Goal: Find specific page/section: Find specific page/section

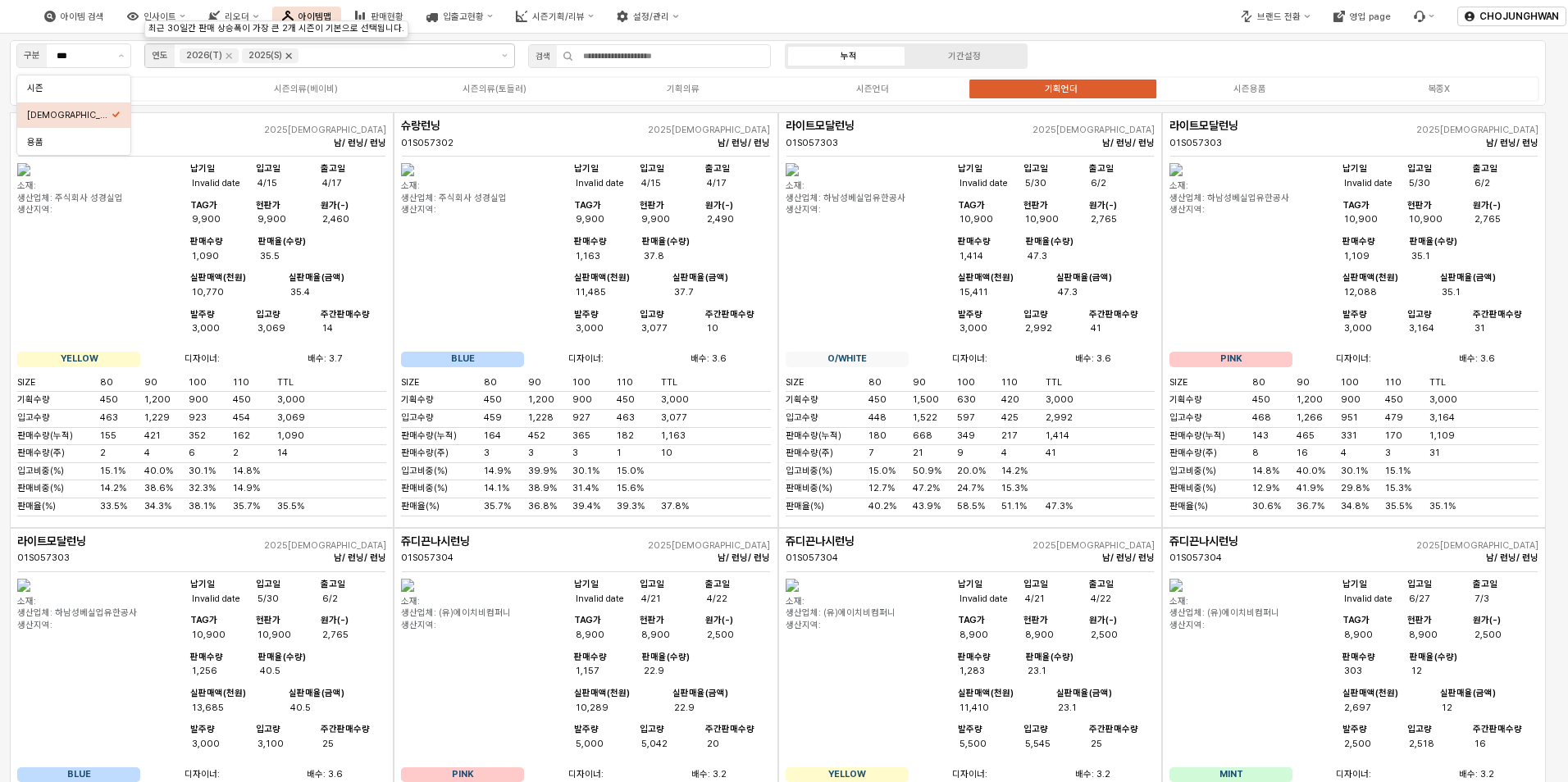
click at [291, 61] on icon "Remove 2025(S)" at bounding box center [289, 56] width 13 height 13
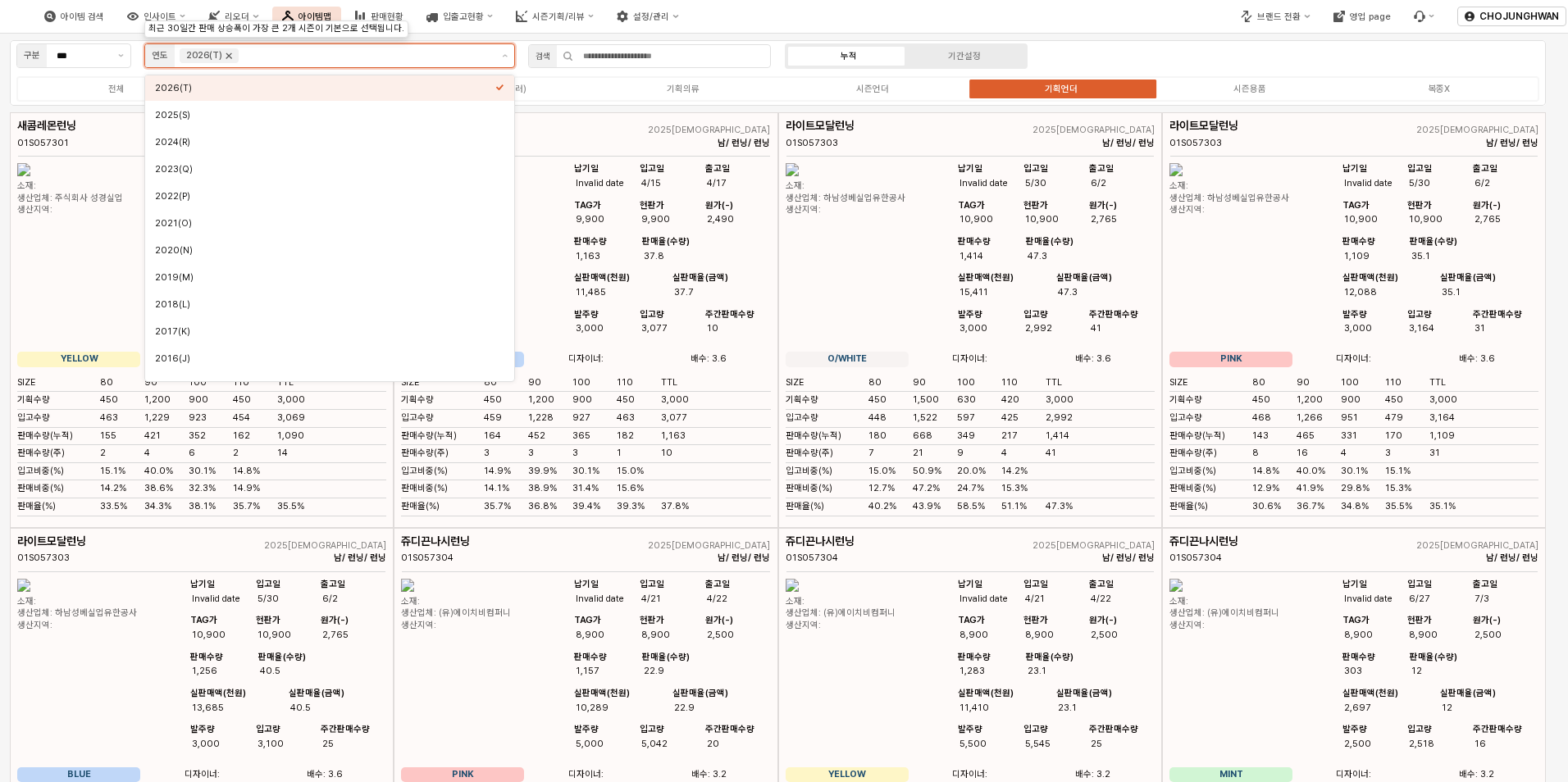
click at [229, 58] on icon "Remove 2026(T)" at bounding box center [229, 56] width 6 height 6
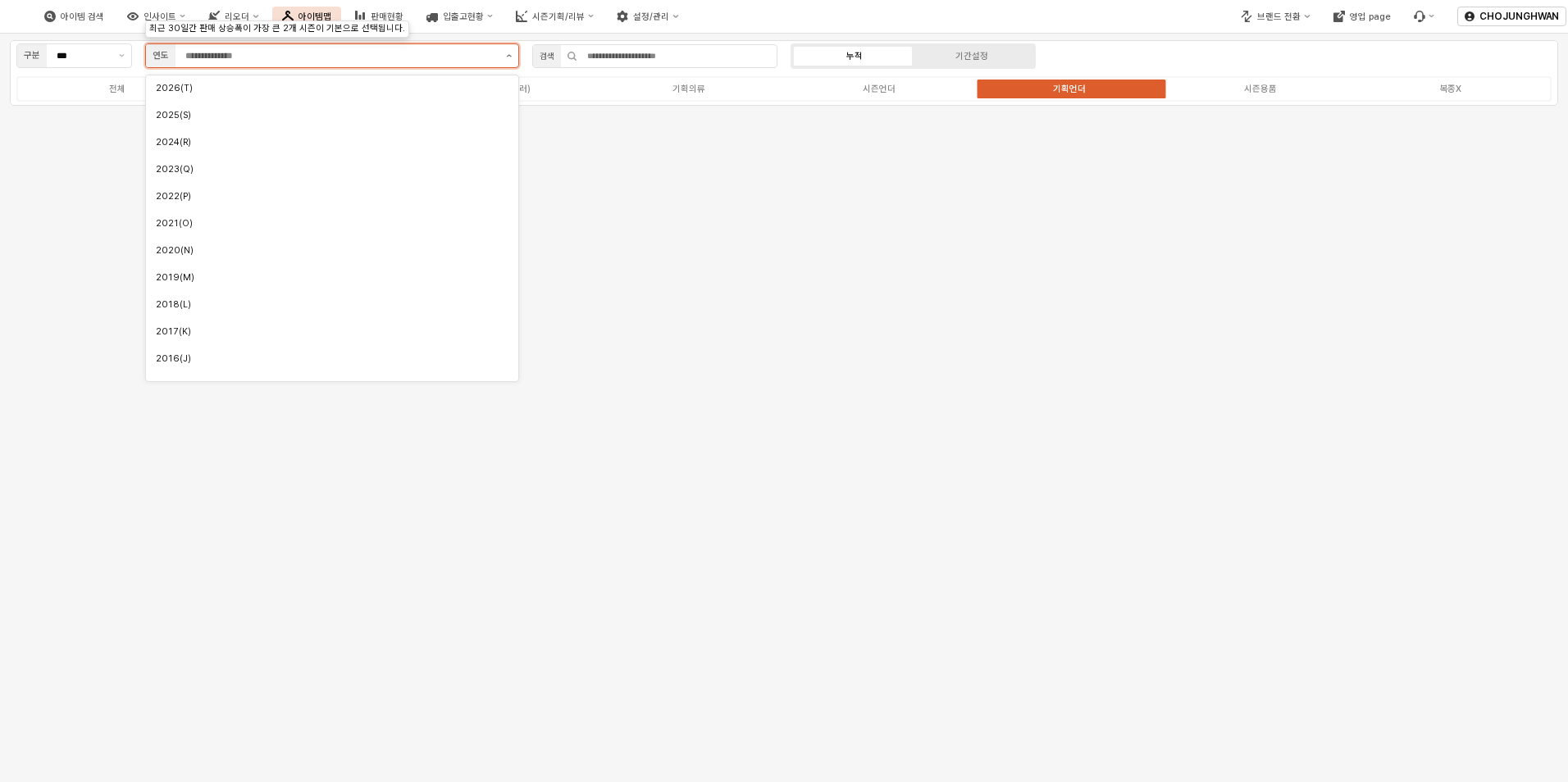
click at [508, 55] on icon "제안 사항 표시" at bounding box center [509, 55] width 6 height 3
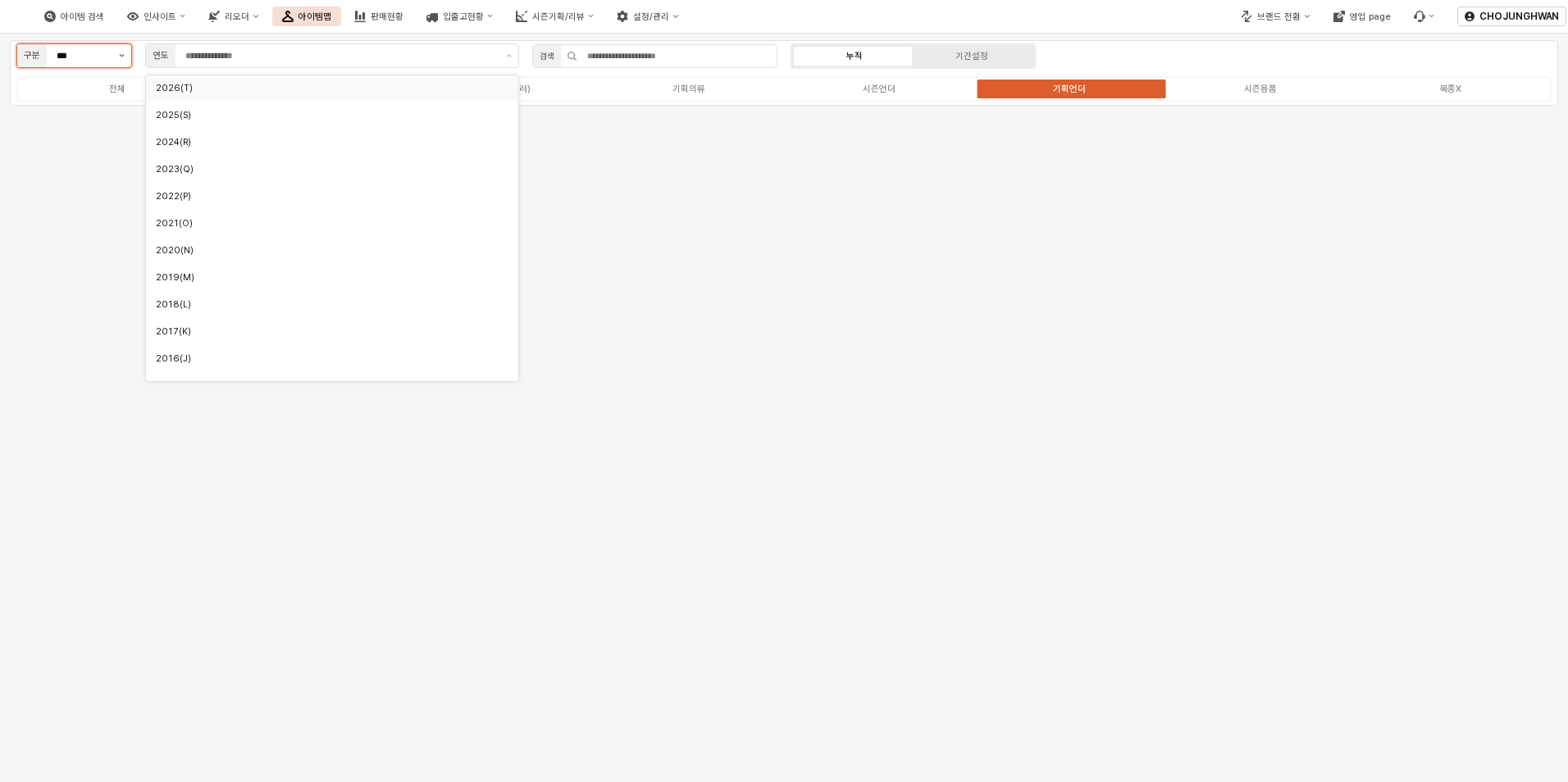
click at [117, 58] on button "제안 사항 표시" at bounding box center [121, 56] width 19 height 23
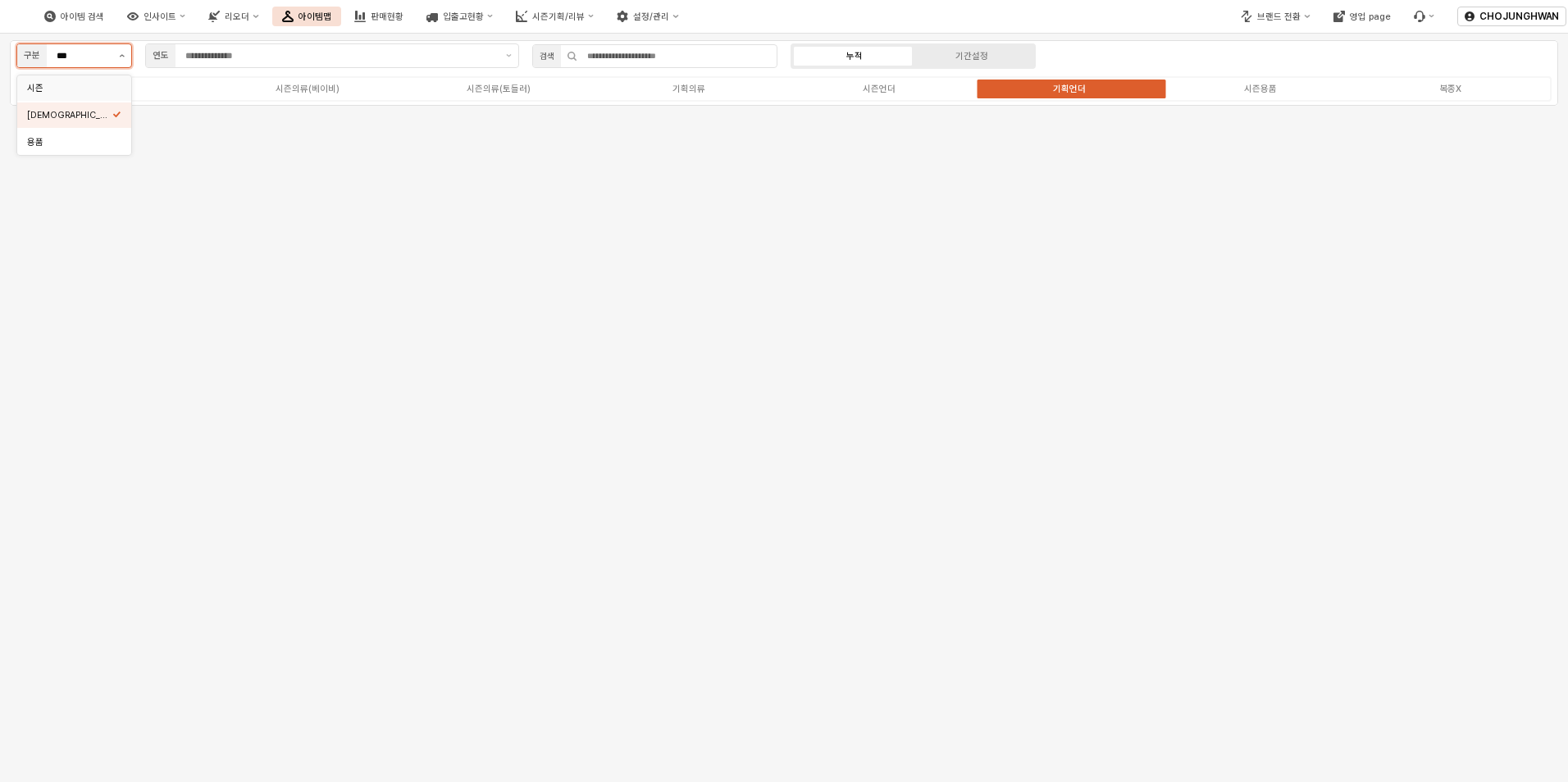
click at [115, 63] on button "제안 사항 표시" at bounding box center [121, 56] width 19 height 23
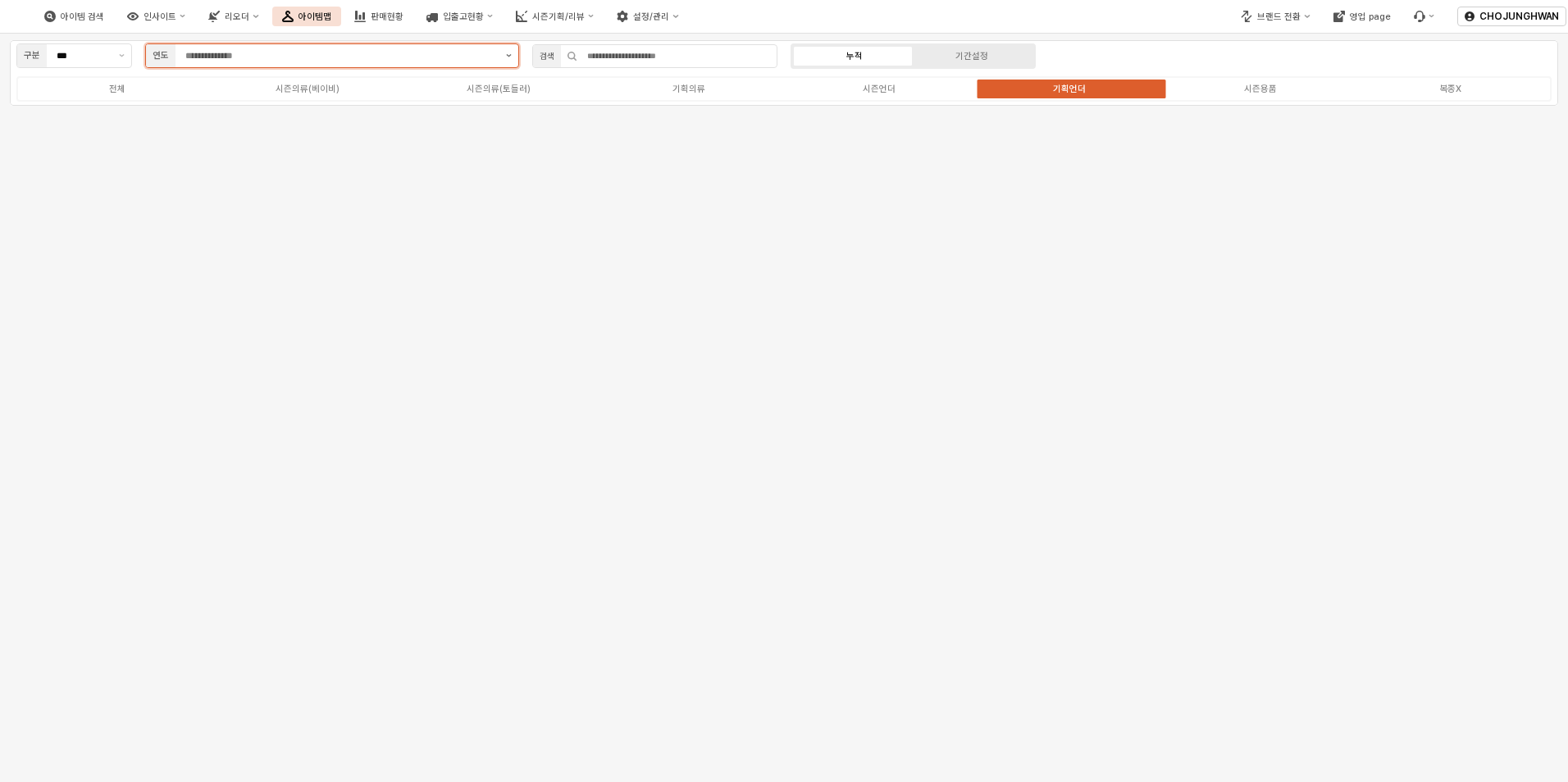
click at [506, 58] on button "제안 사항 표시" at bounding box center [509, 56] width 19 height 23
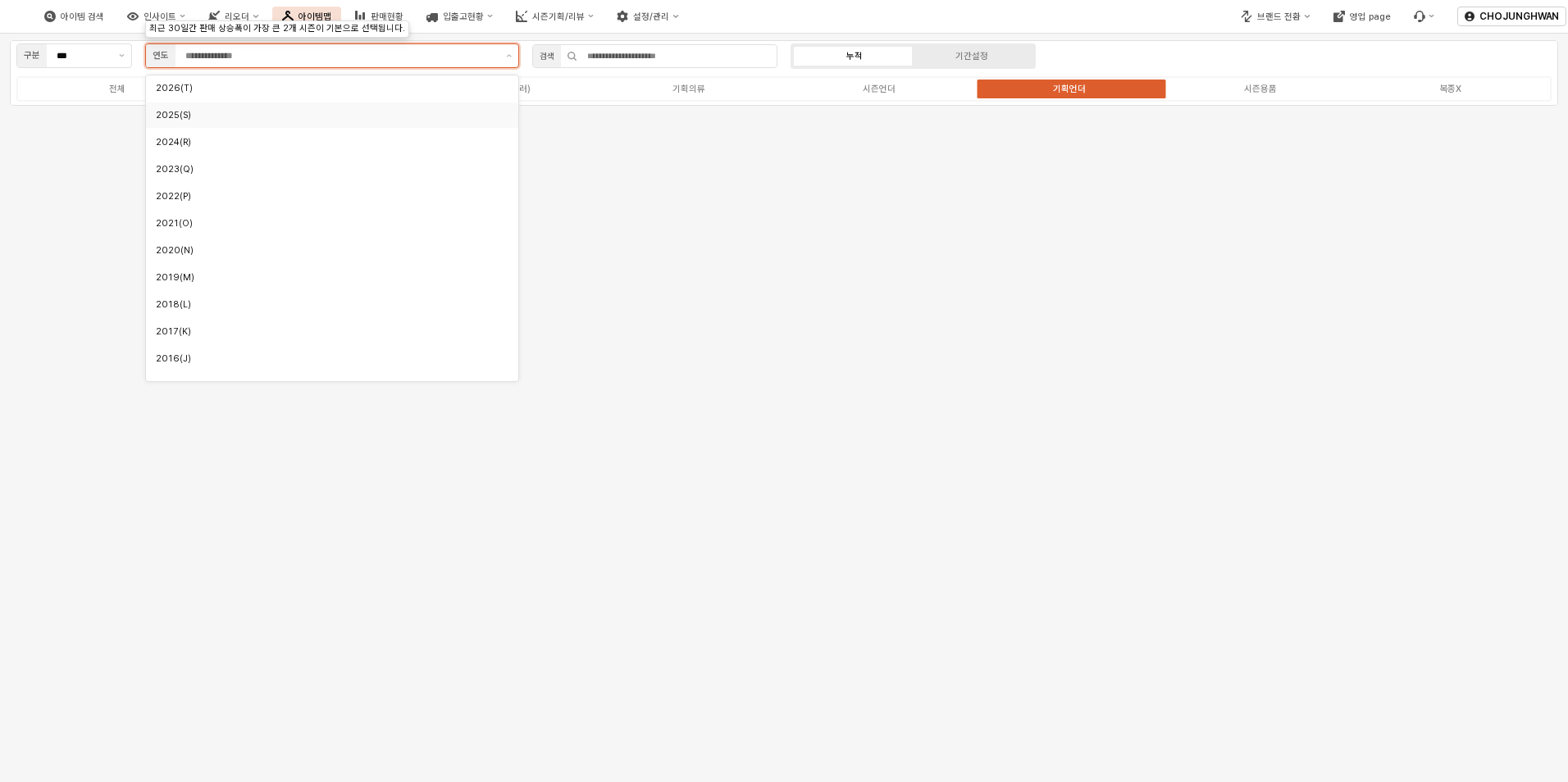
click at [456, 106] on div "2025(S)" at bounding box center [332, 115] width 373 height 26
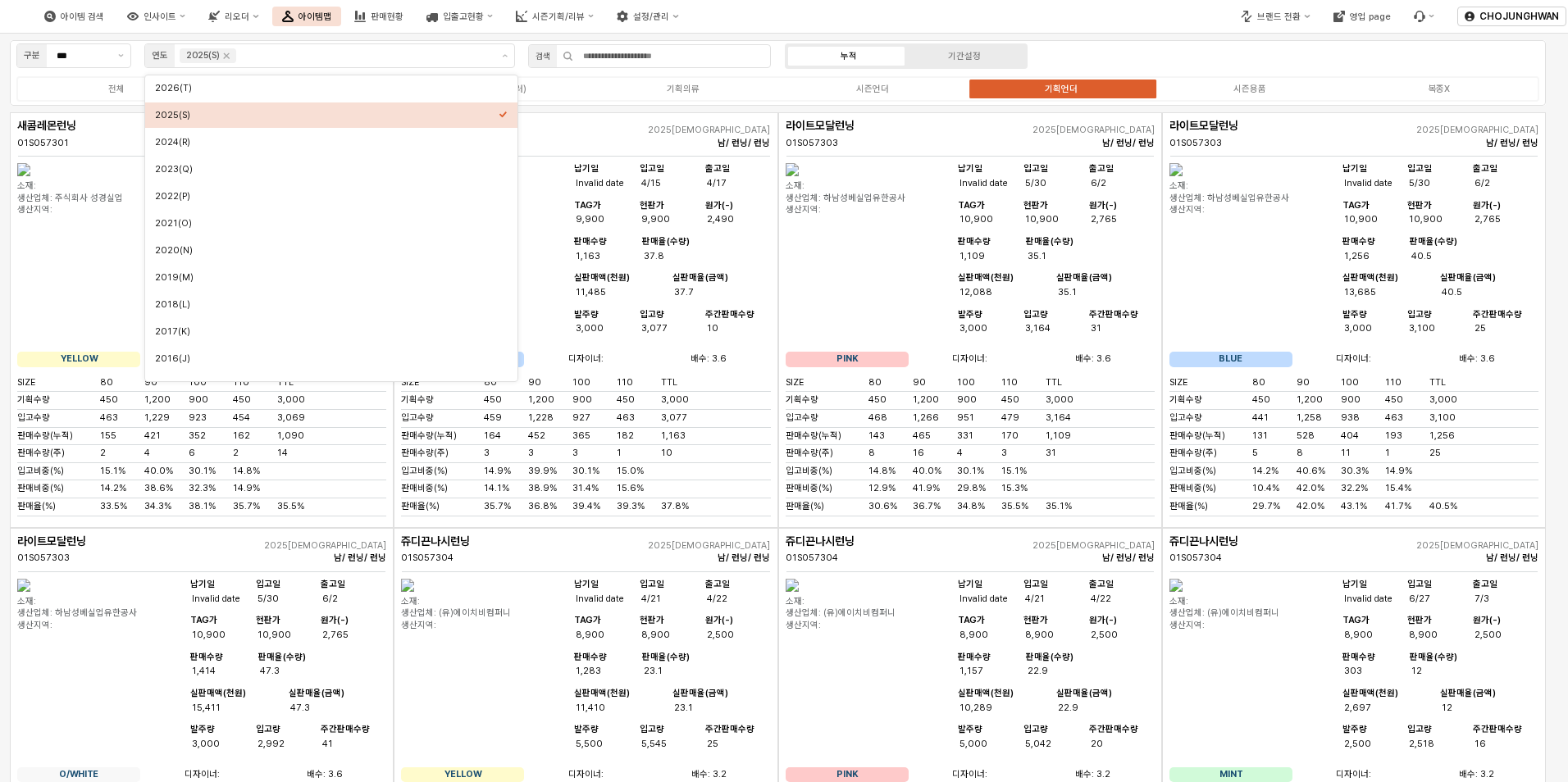
click at [694, 339] on div "납기일 Invalid date 입고일 4/15 출고일 4/17 TAG가 9,900 현판가 9,900 원가(-) 2,490 판매수량 1,163 …" at bounding box center [669, 254] width 200 height 182
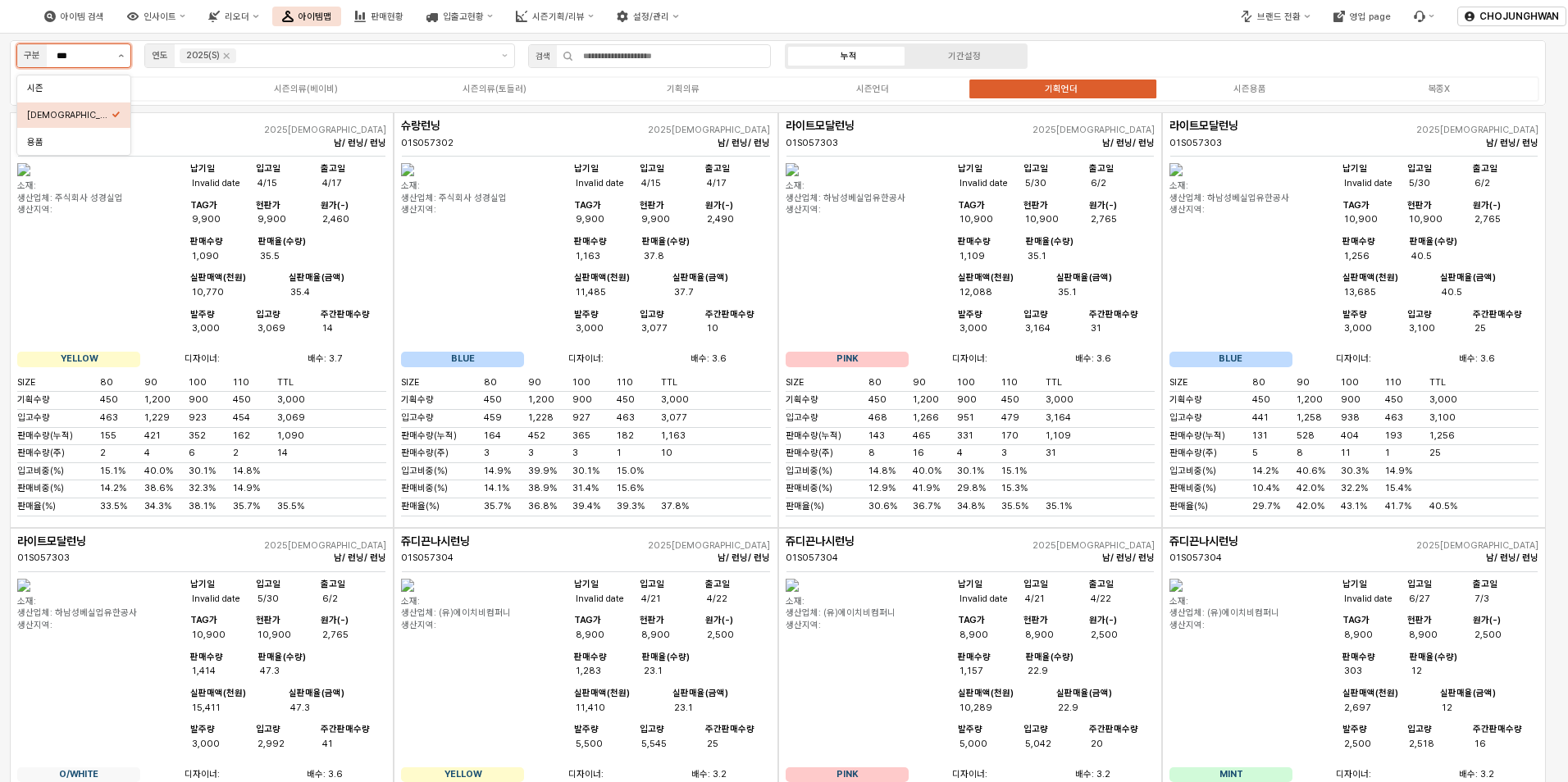
click at [115, 60] on button "제안 사항 표시" at bounding box center [121, 56] width 19 height 23
click at [108, 84] on div "시즌" at bounding box center [69, 87] width 84 height 12
type input "**"
click at [222, 60] on icon "Remove 25WT" at bounding box center [218, 56] width 13 height 13
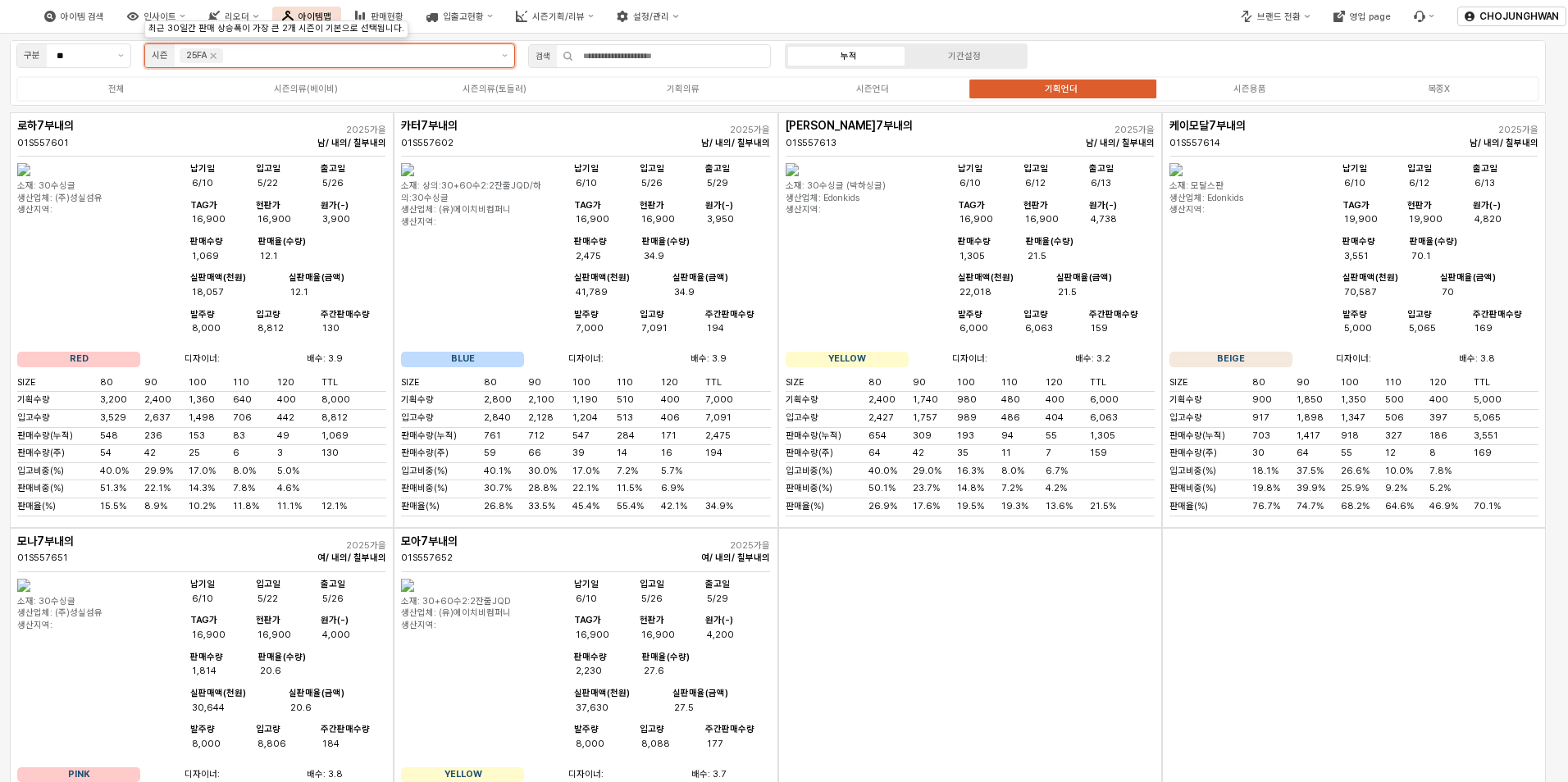
click at [299, 61] on input "App Frame" at bounding box center [358, 56] width 264 height 15
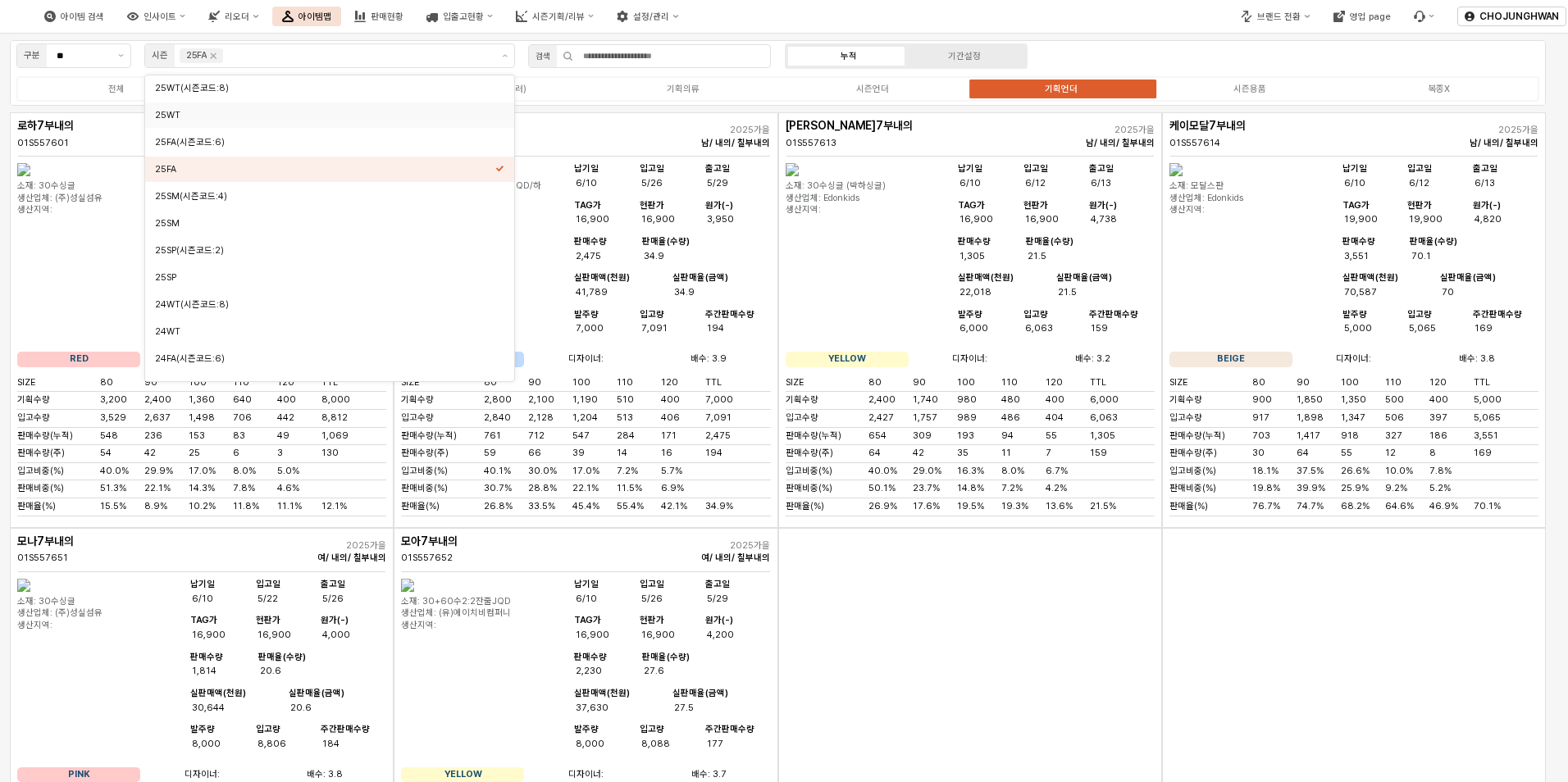
click at [1012, 88] on label "기획언더" at bounding box center [1061, 88] width 189 height 14
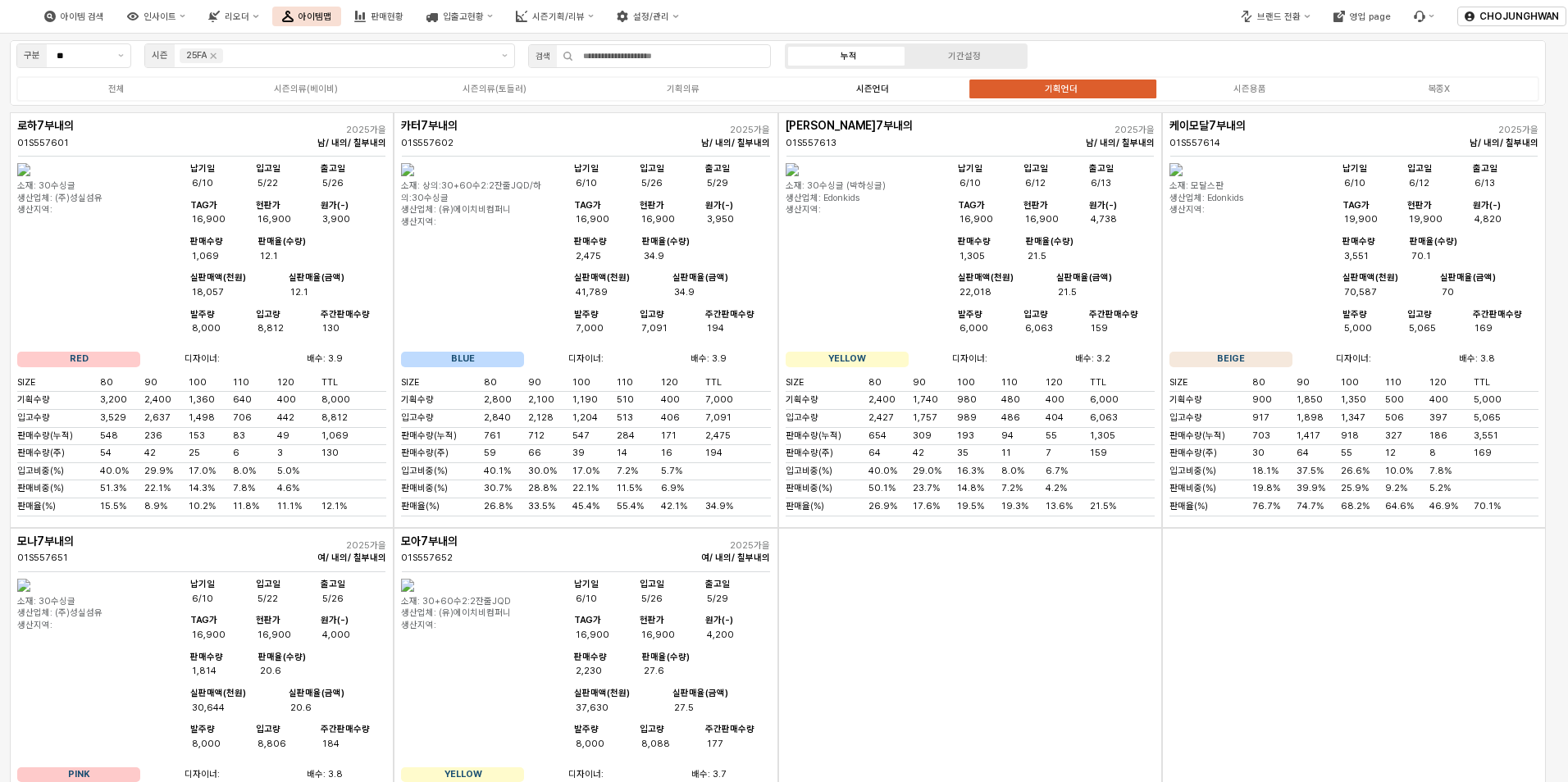
click at [863, 92] on div "시즌언더" at bounding box center [872, 88] width 33 height 10
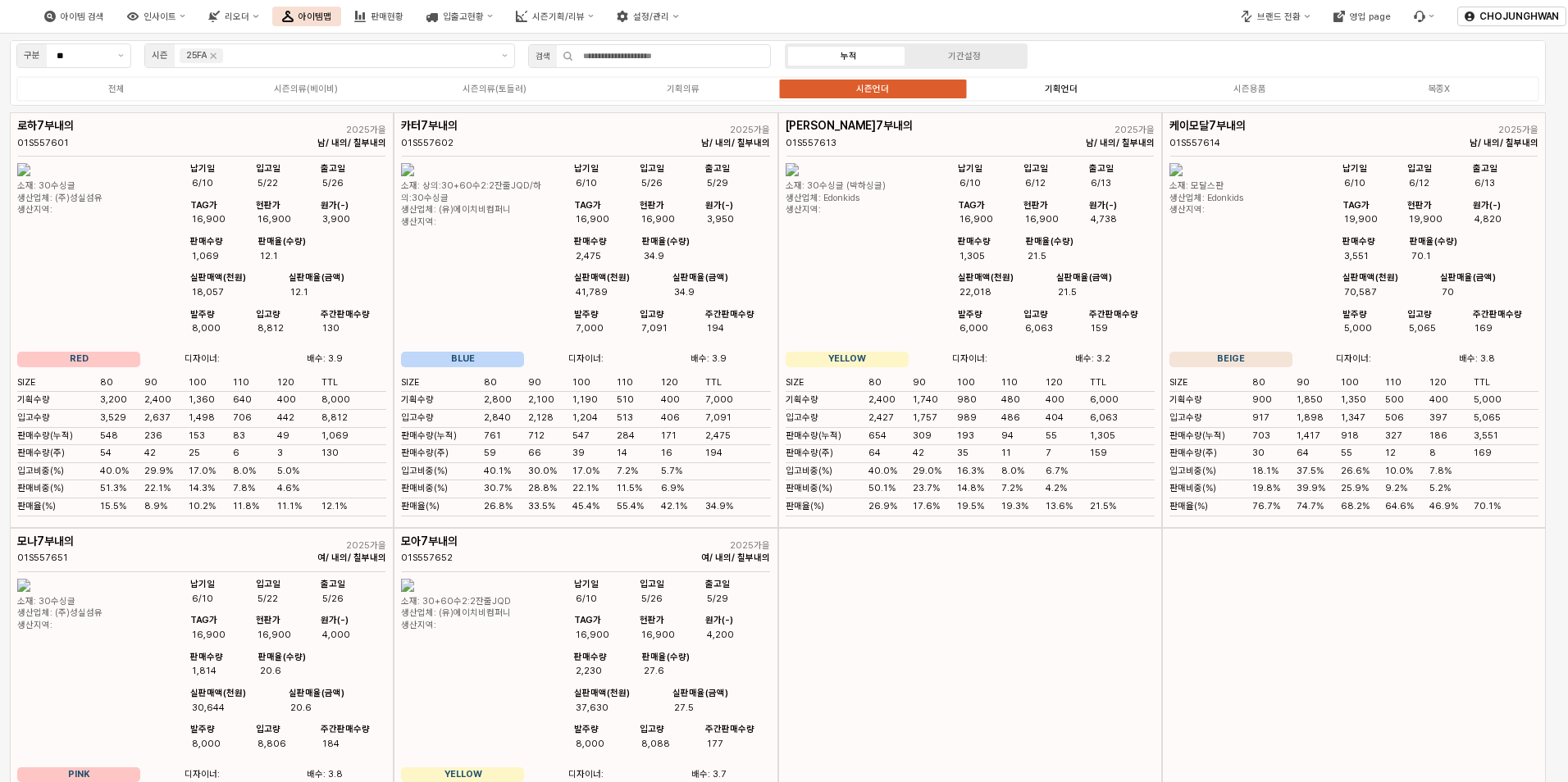
click at [1066, 94] on div "기획언더" at bounding box center [1061, 88] width 33 height 10
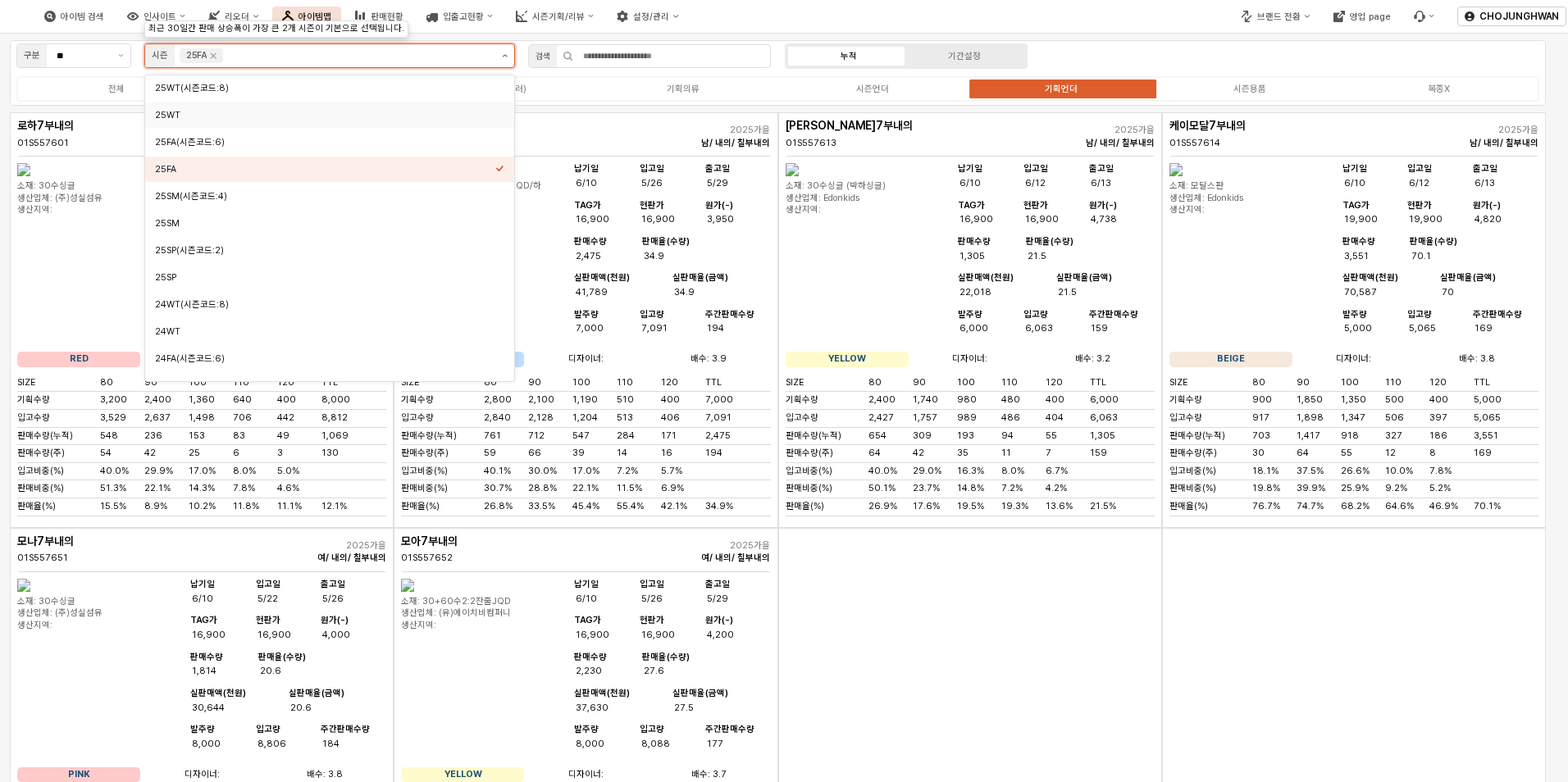
click at [505, 57] on icon "제안 사항 표시" at bounding box center [504, 55] width 6 height 3
click at [307, 118] on div "25WT" at bounding box center [324, 115] width 340 height 12
click at [215, 56] on icon "Remove 25FA" at bounding box center [213, 56] width 13 height 13
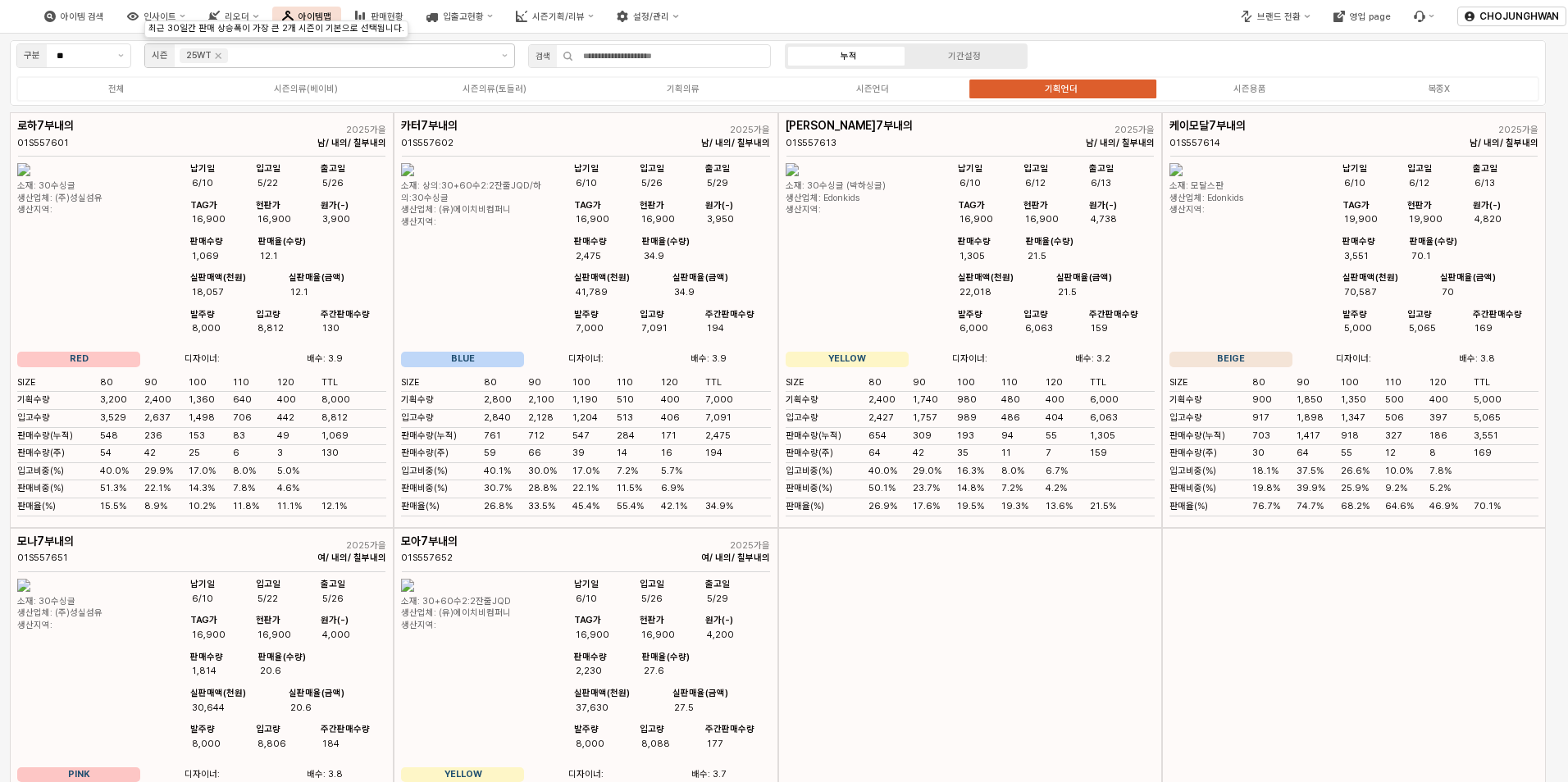
click at [860, 6] on div "아이템 검색 인사이트 리오더 아이템맵 판매현황 입출고현황 시즌기획/리뷰 설정/관리" at bounding box center [588, 16] width 1176 height 34
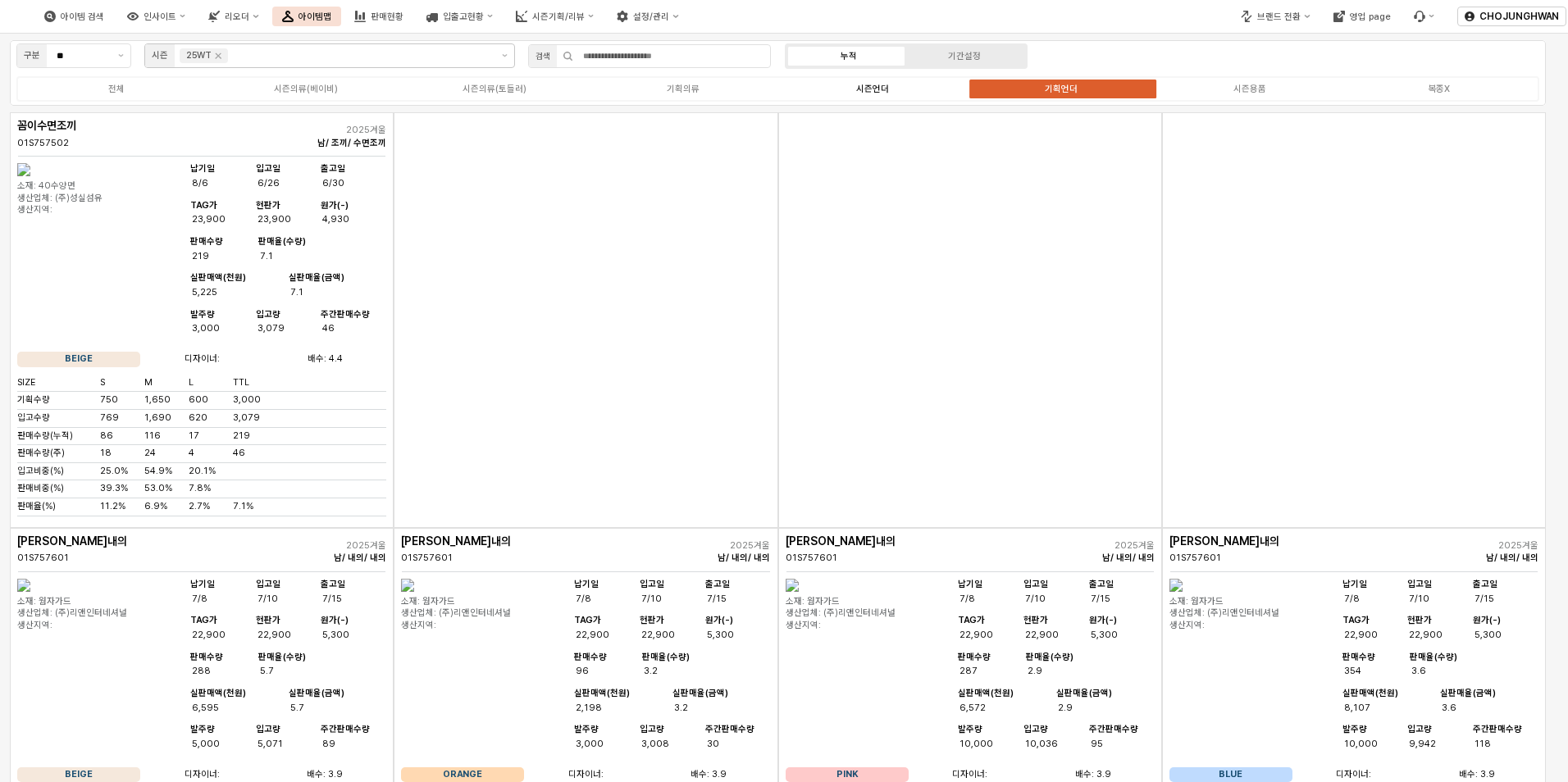
click at [884, 92] on div "시즌언더" at bounding box center [872, 88] width 33 height 10
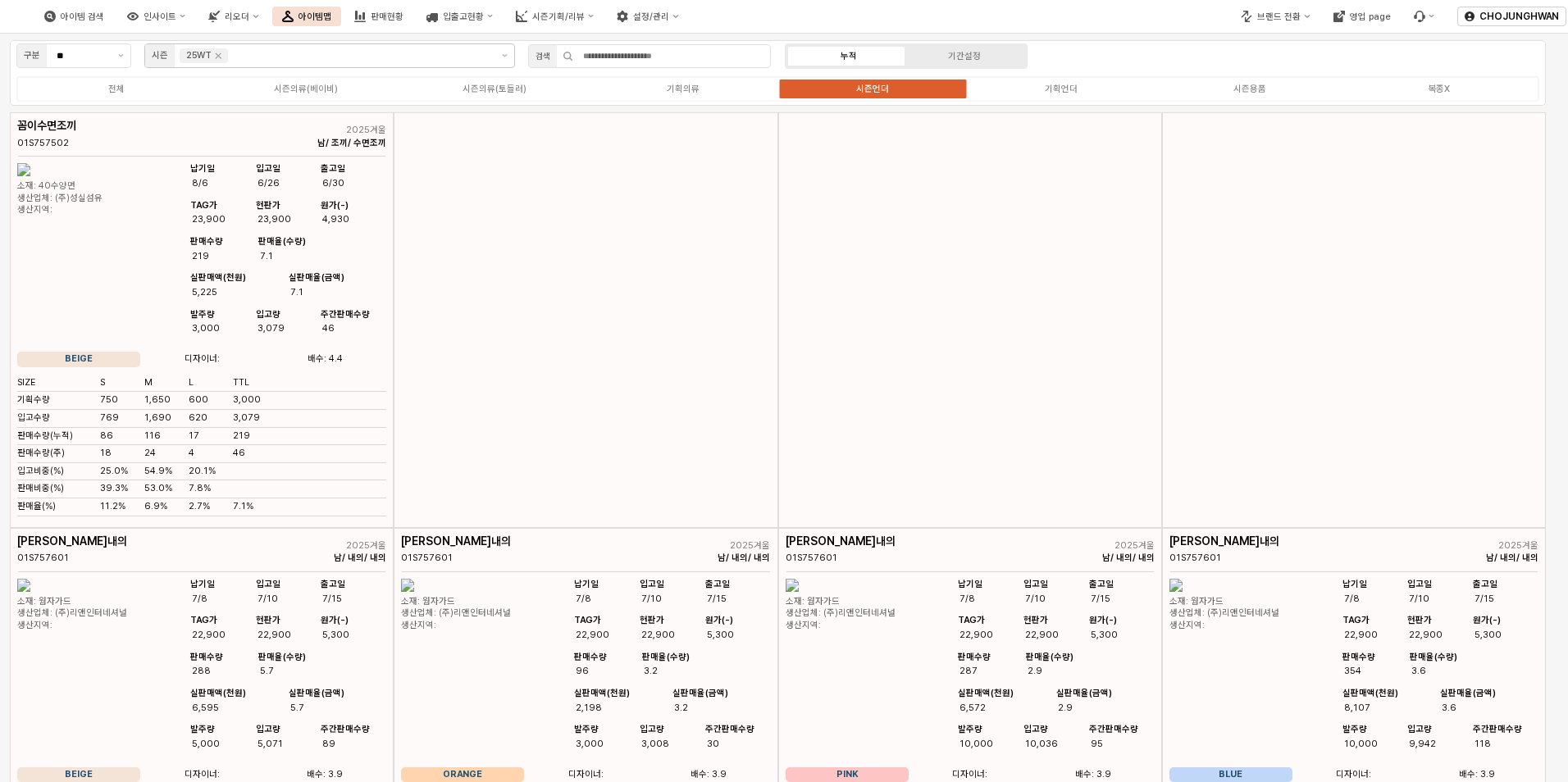
click at [1070, 97] on div "전체 시즌의류(베이비) 시즌의류(토들러) 기획의류 시즌언더 기획언더 시즌용품 복종X" at bounding box center [777, 88] width 1522 height 26
click at [1070, 90] on div "기획언더" at bounding box center [1061, 88] width 33 height 10
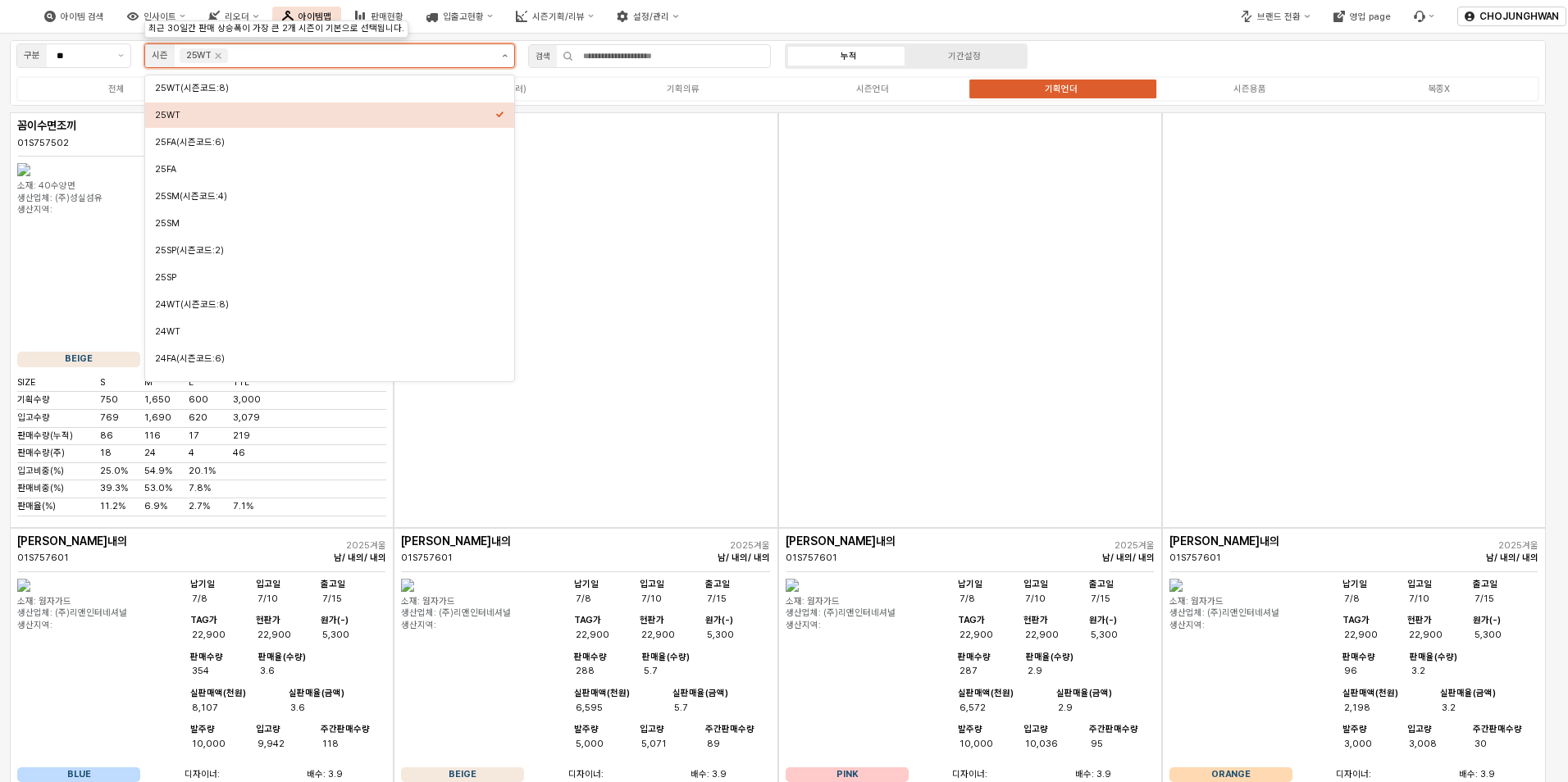
click at [503, 57] on icon "제안 사항 표시" at bounding box center [504, 55] width 6 height 3
click at [355, 222] on div "25SM" at bounding box center [324, 223] width 340 height 12
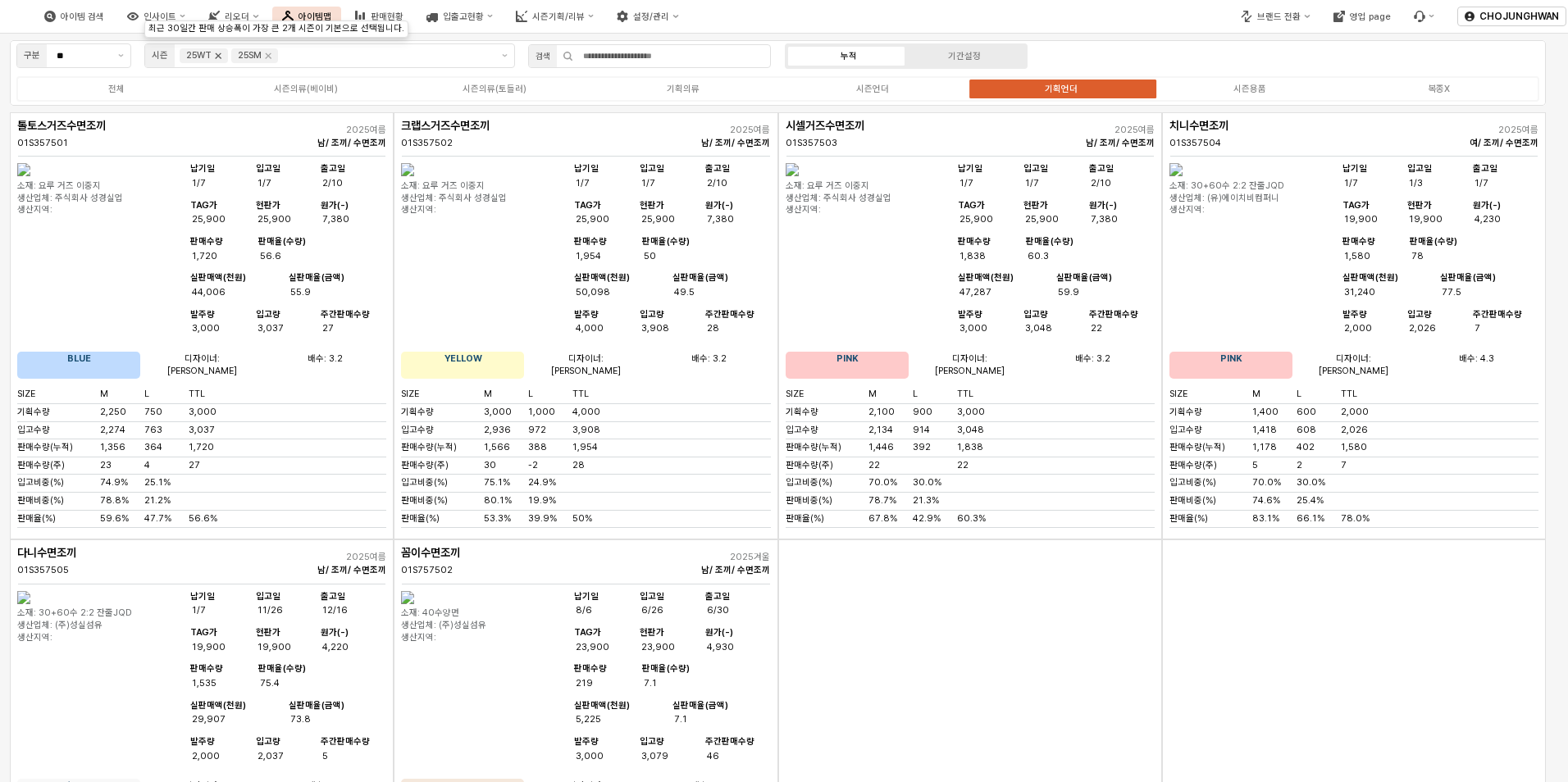
click at [221, 57] on icon "Remove 25WT" at bounding box center [218, 56] width 13 height 13
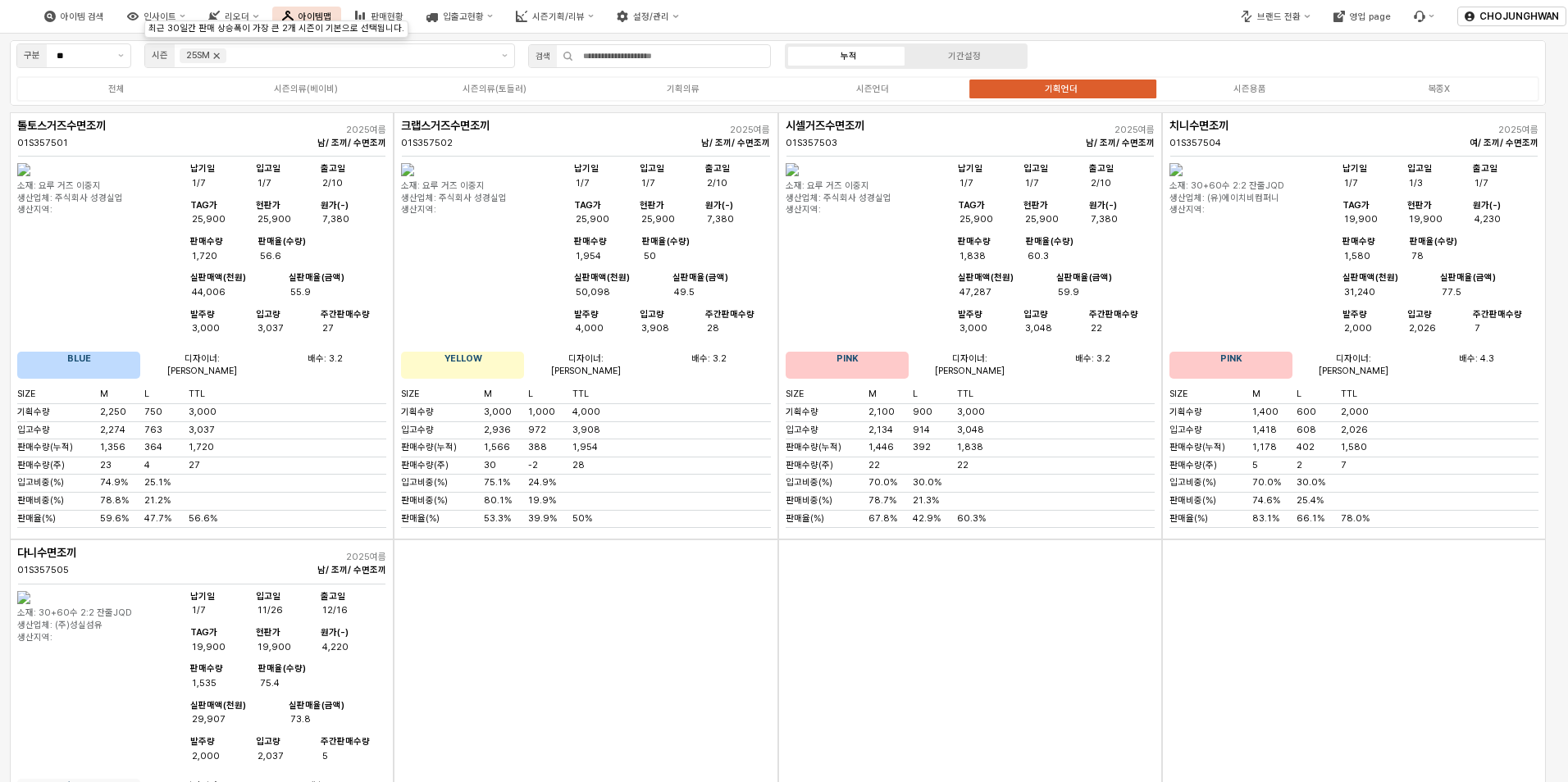
click at [221, 60] on icon "Remove 25SM" at bounding box center [216, 56] width 13 height 13
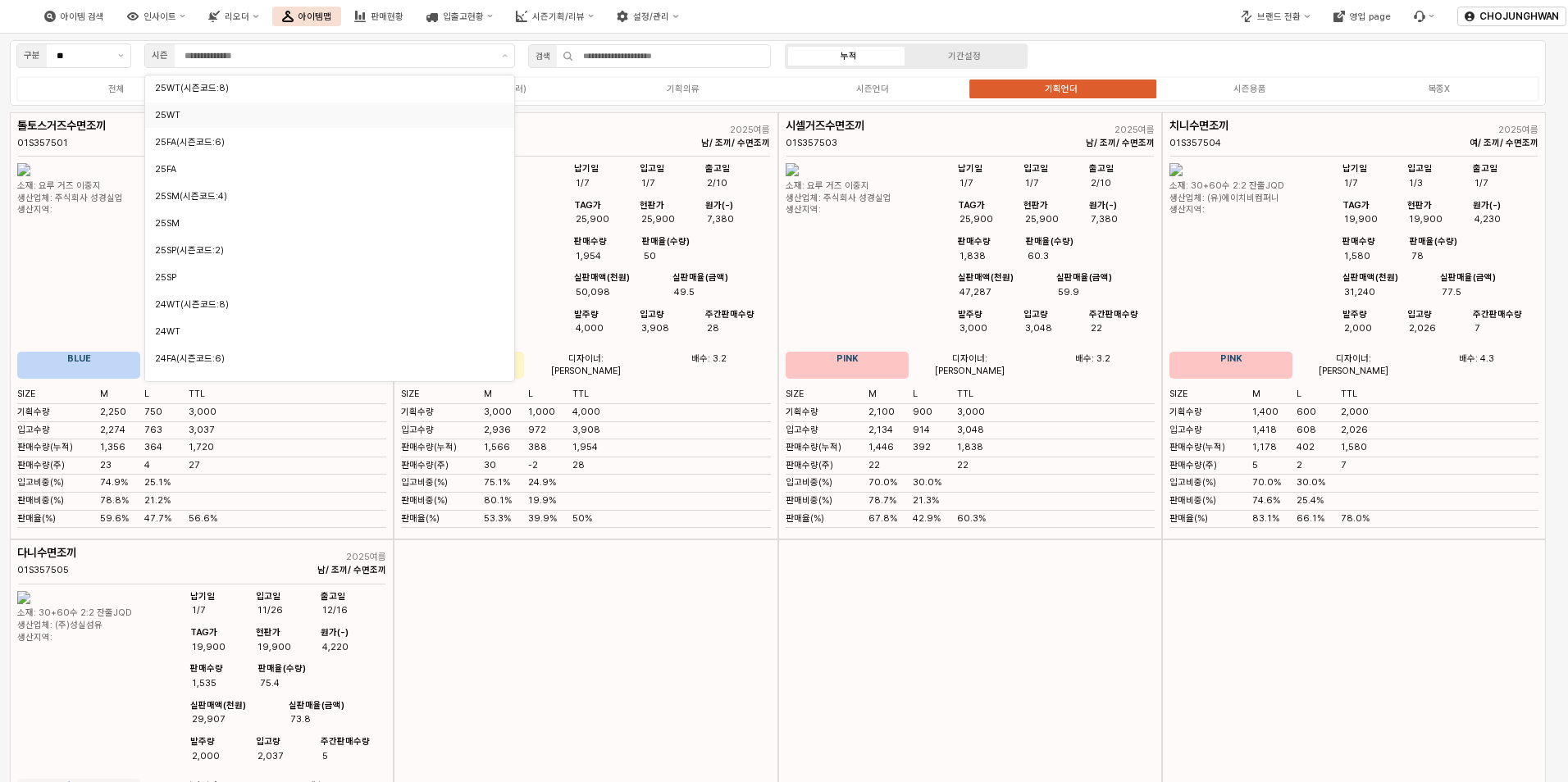
click at [1119, 14] on div "아이템 검색 인사이트 리오더 아이템맵 판매현황 입출고현황 시즌기획/리뷰 설정/관리" at bounding box center [588, 16] width 1176 height 34
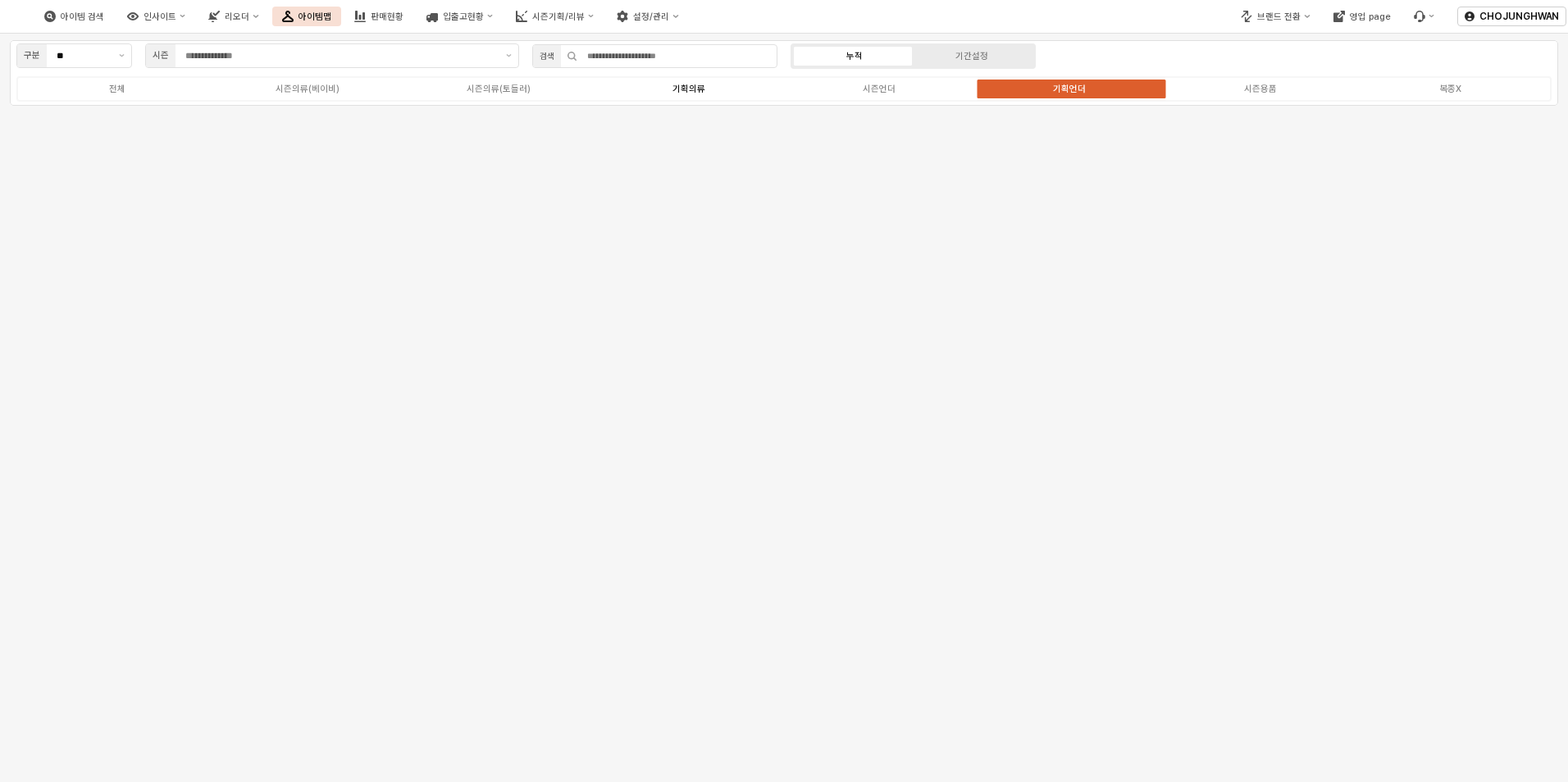
click at [698, 92] on div "기획의류" at bounding box center [688, 88] width 33 height 10
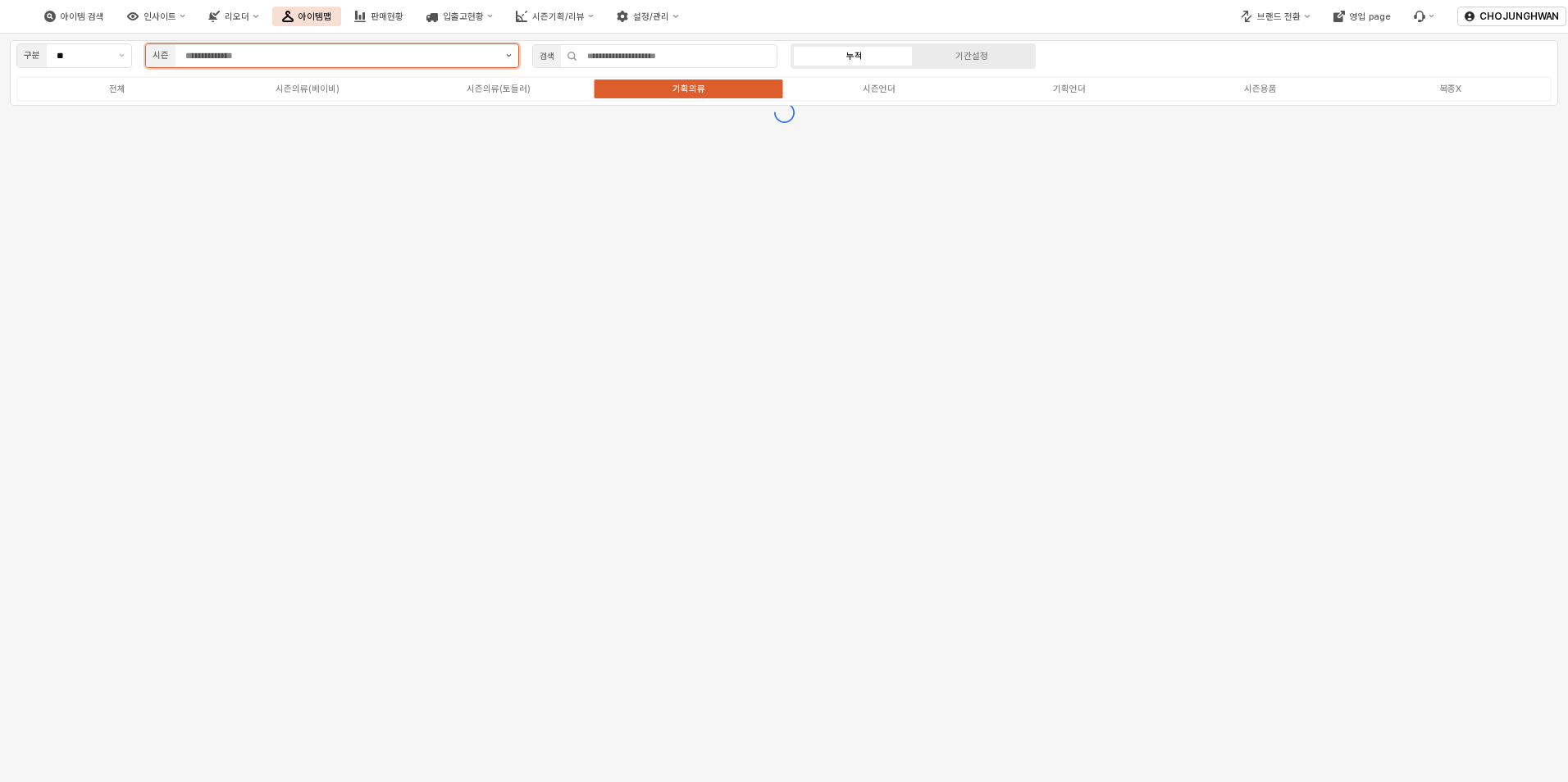
click at [507, 58] on button "제안 사항 표시" at bounding box center [509, 56] width 19 height 23
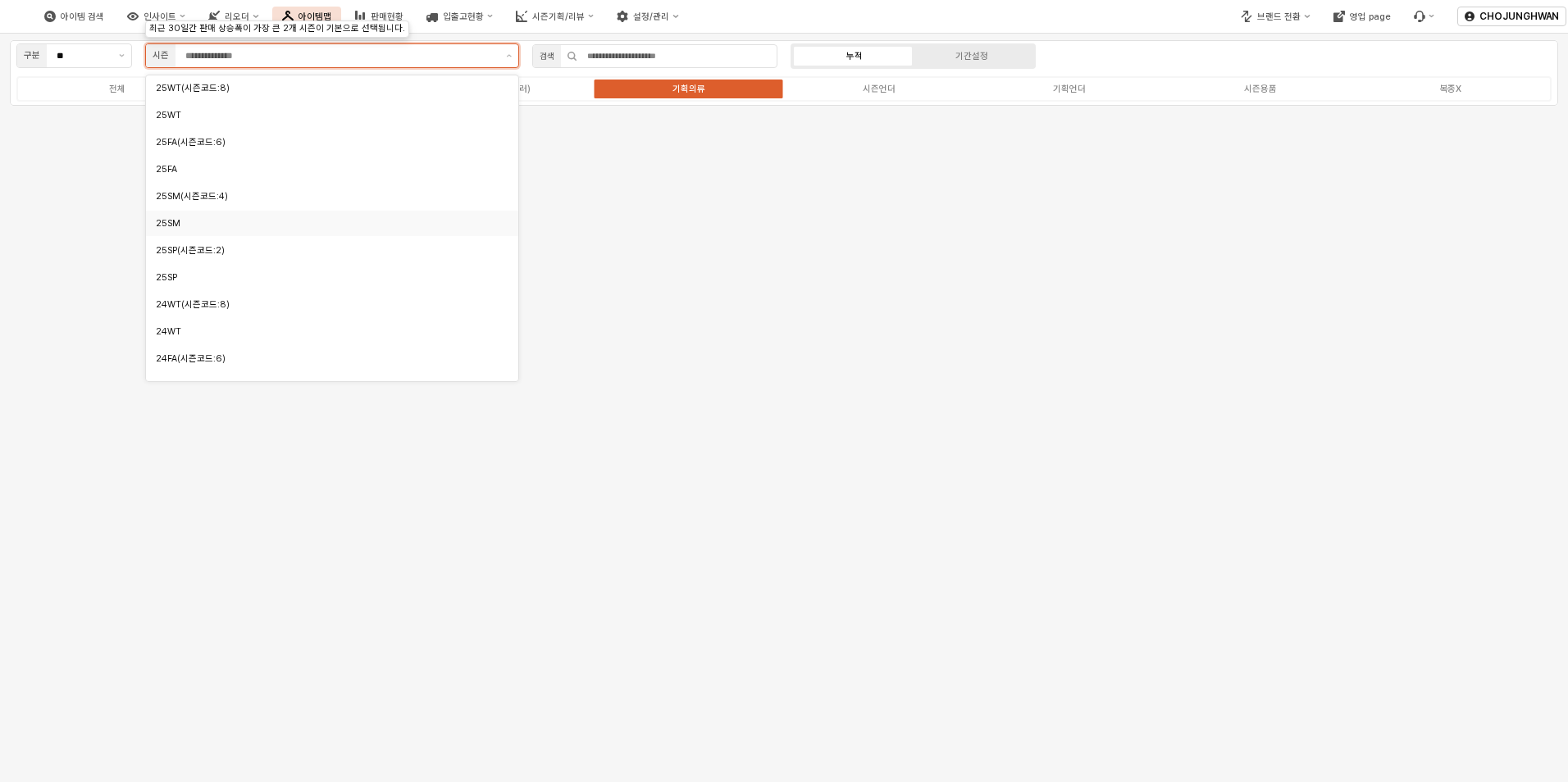
click at [355, 210] on div "25SM" at bounding box center [332, 223] width 373 height 26
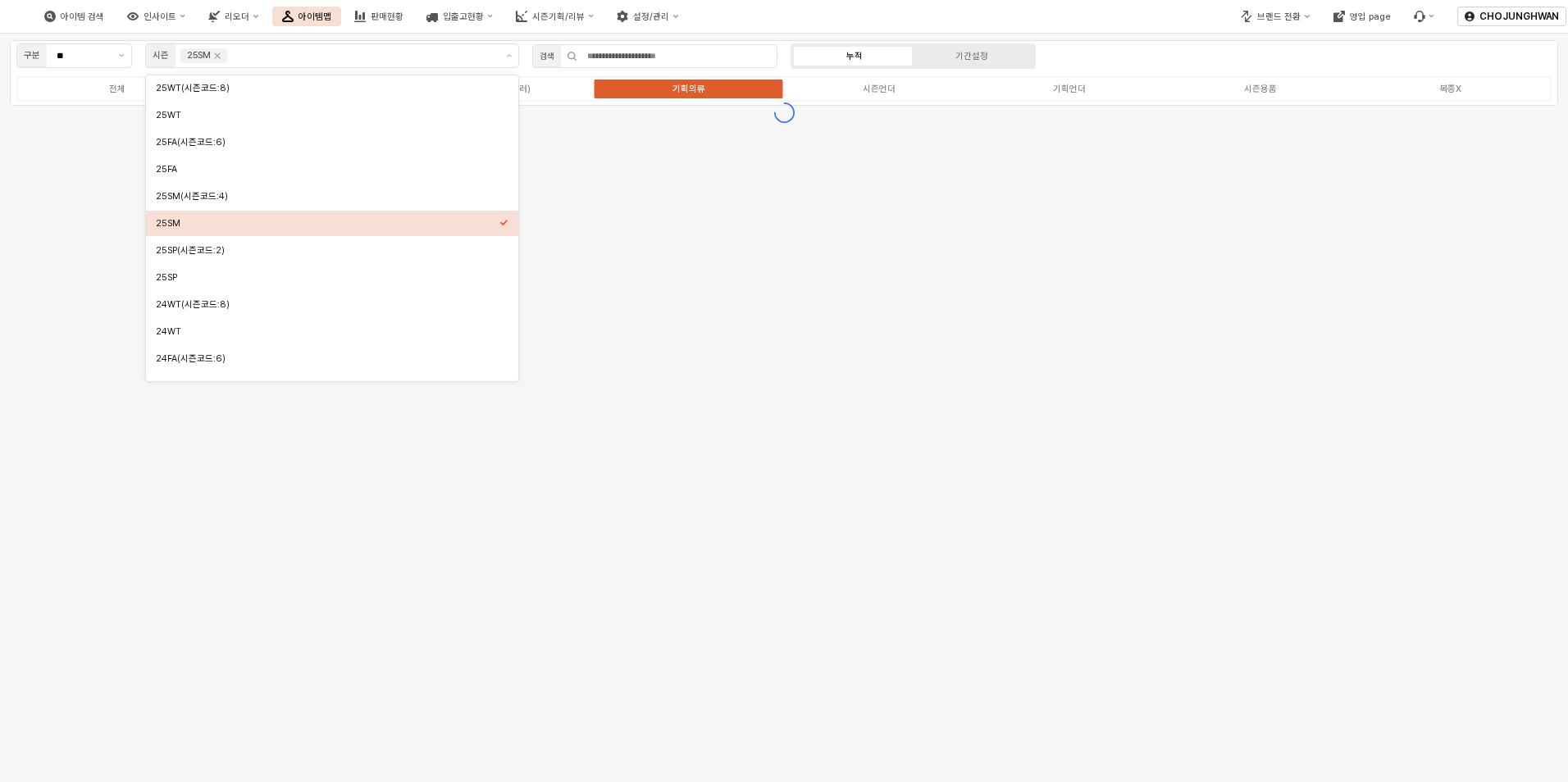
click at [753, 240] on div "구분 ** 시즌 25SM 검색 누적 기간설정 전체 시즌의류(베이비) 시즌의류(토들러) 기획의류 시즌언더 기획언더 시즌용품 복종X" at bounding box center [784, 408] width 1568 height 749
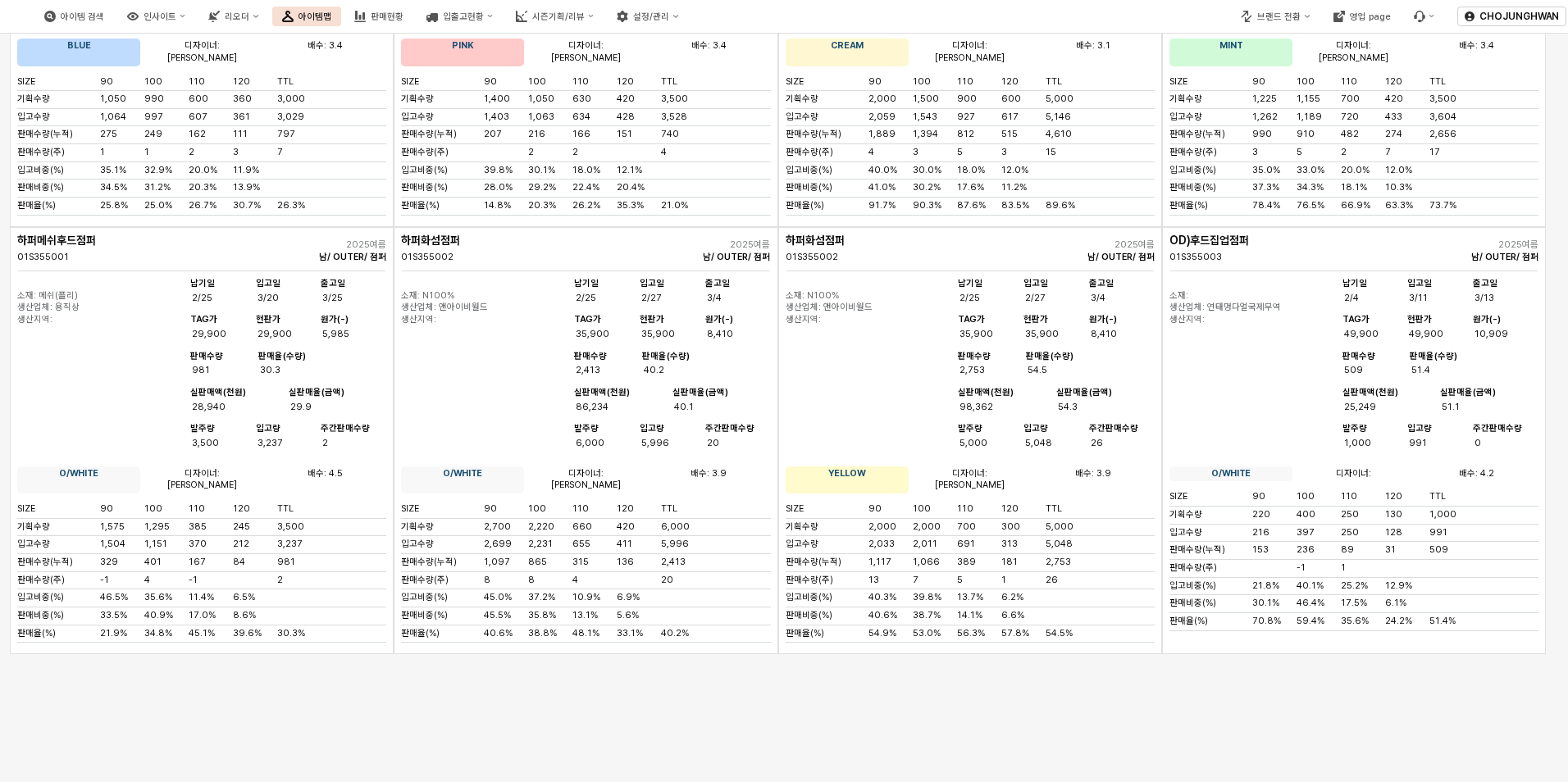
scroll to position [8509, 0]
